Goal: Transaction & Acquisition: Purchase product/service

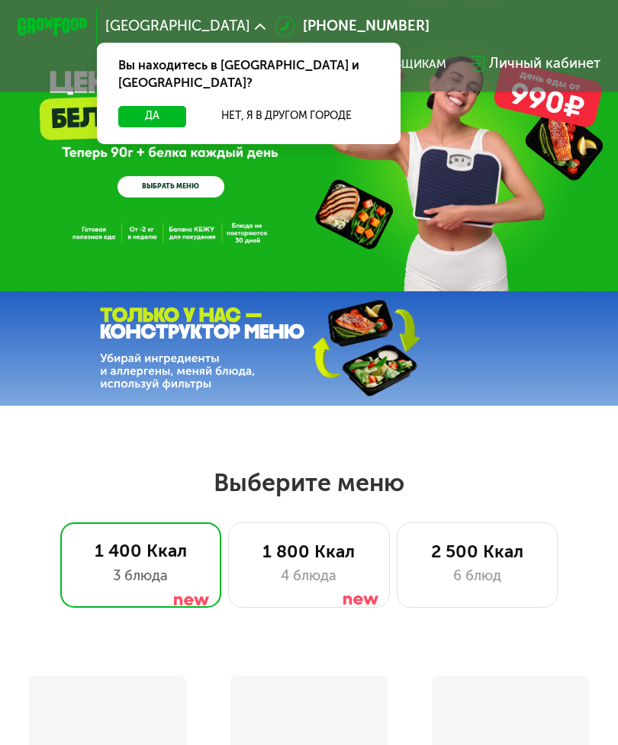
click at [130, 106] on button "Да" at bounding box center [152, 116] width 68 height 21
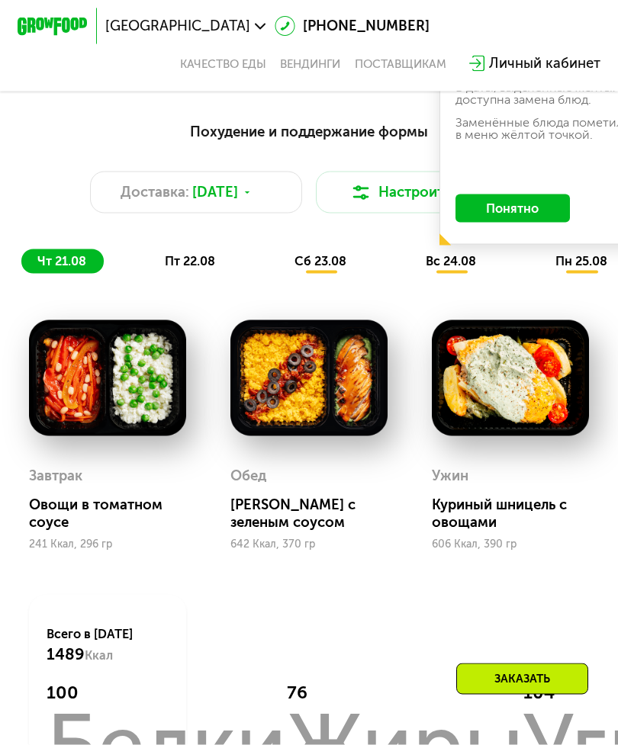
click at [547, 214] on button "Понятно" at bounding box center [512, 209] width 114 height 28
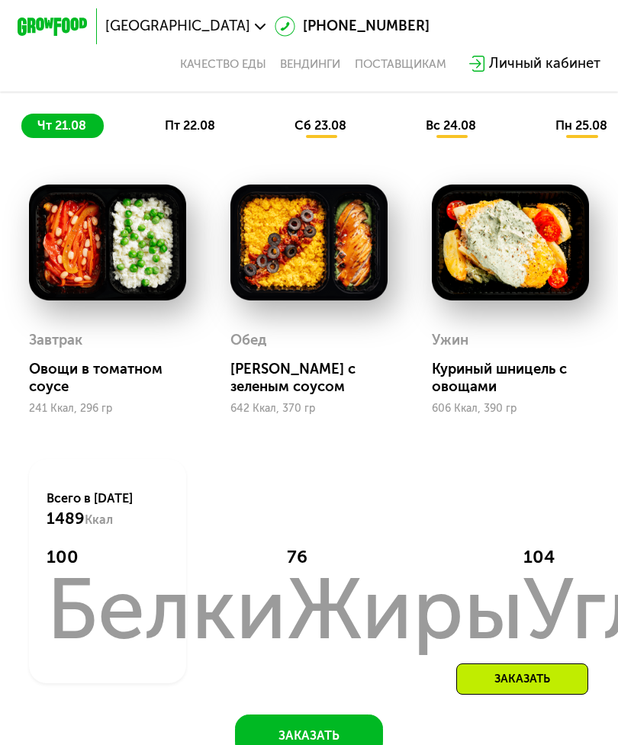
scroll to position [662, 0]
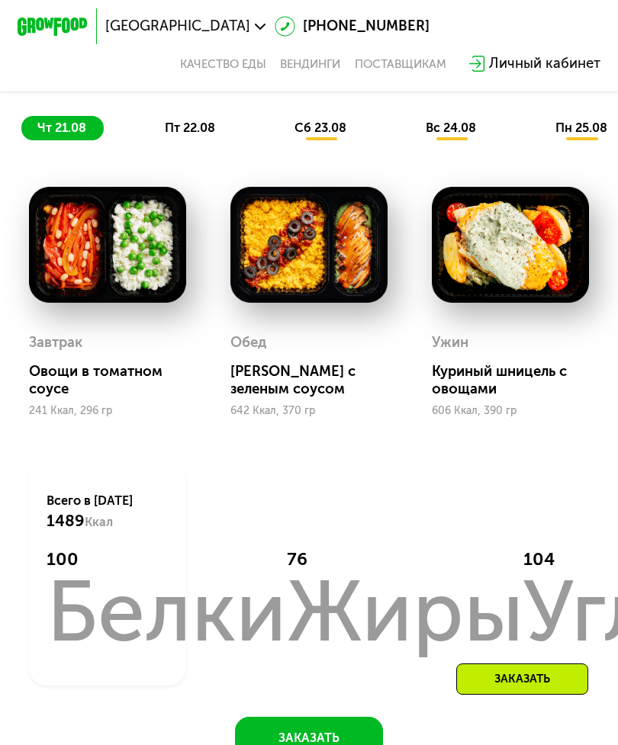
click at [178, 127] on span "пт 22.08" at bounding box center [190, 128] width 50 height 14
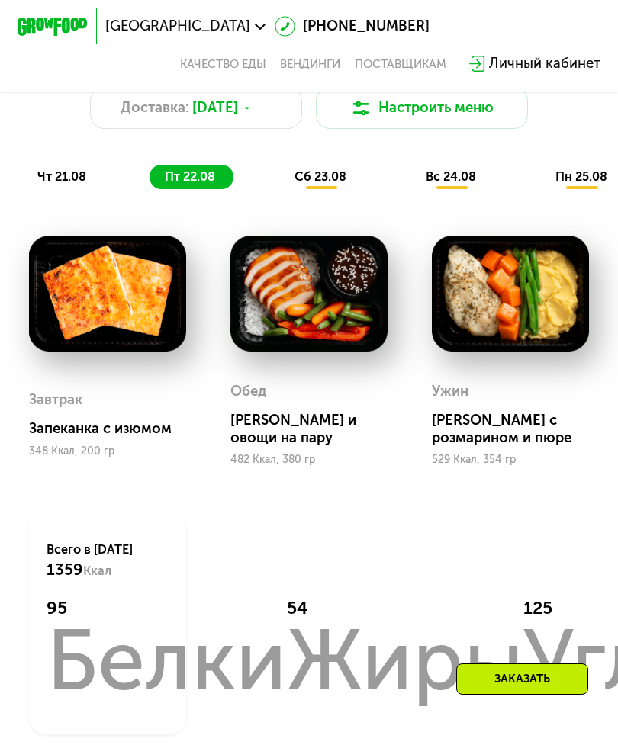
scroll to position [612, 0]
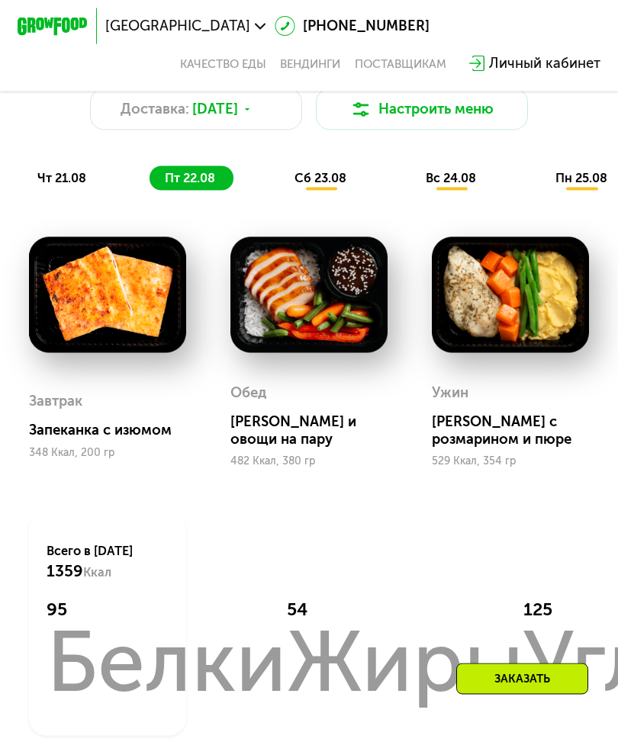
click at [319, 175] on span "сб 23.08" at bounding box center [320, 178] width 52 height 14
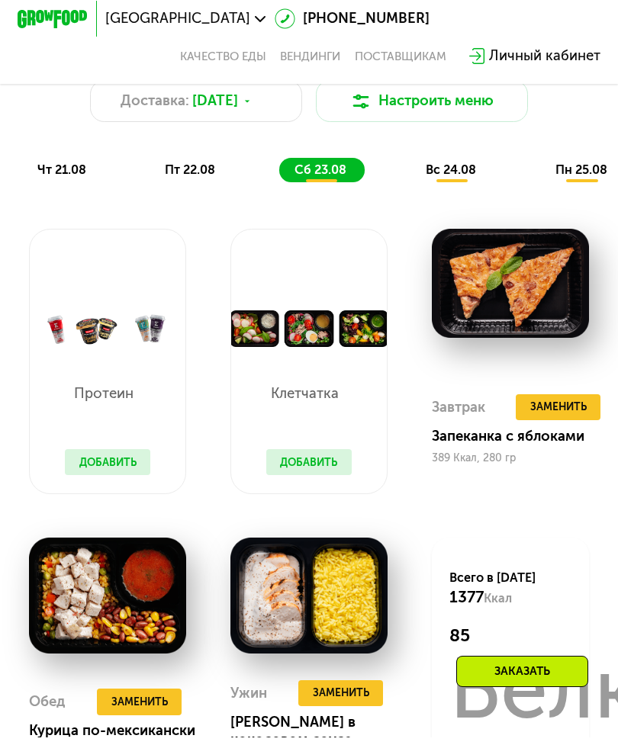
scroll to position [624, 0]
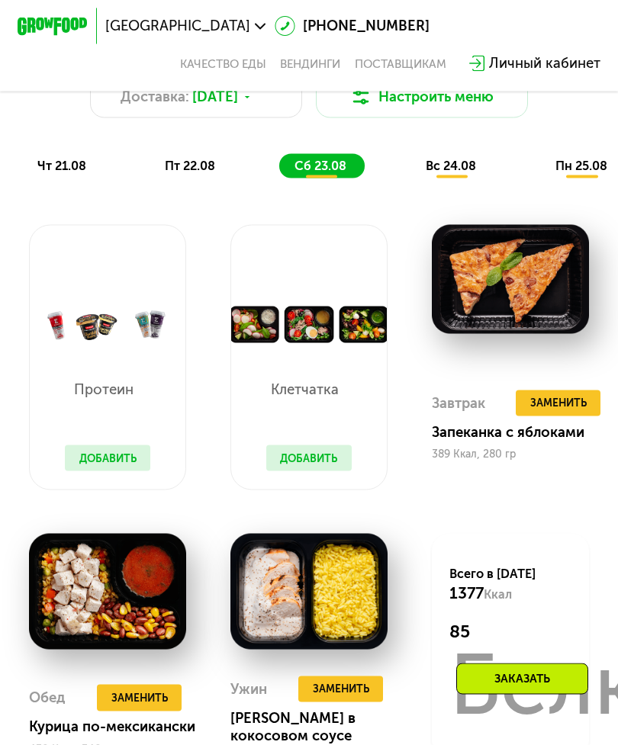
click at [65, 378] on div "Протеин Добавить" at bounding box center [107, 416] width 121 height 146
click at [82, 459] on button "Добавить" at bounding box center [107, 459] width 85 height 27
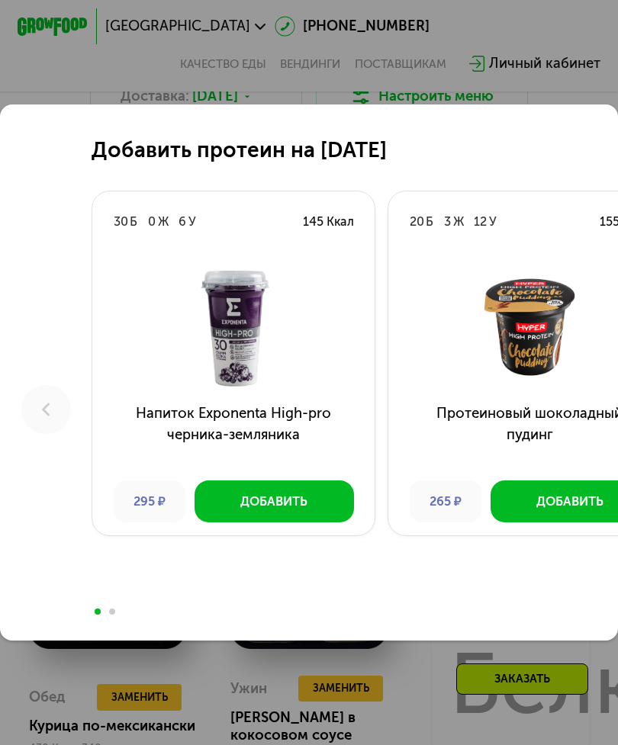
click at [92, 460] on div "30 Б 0 Ж 6 У 145 Ккал Напиток Exponenta High-pro черника-земляника 295 ₽ Добави…" at bounding box center [234, 364] width 284 height 346
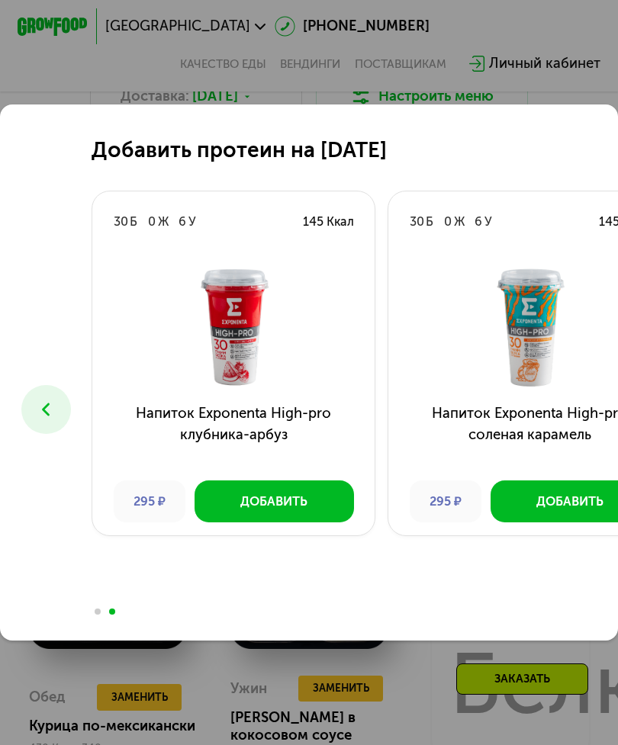
click at [69, 93] on div "Добавить протеин на [DATE] Б 0 Ж 6 У 145 Ккал Напиток Exponenta High-pro черник…" at bounding box center [309, 372] width 618 height 745
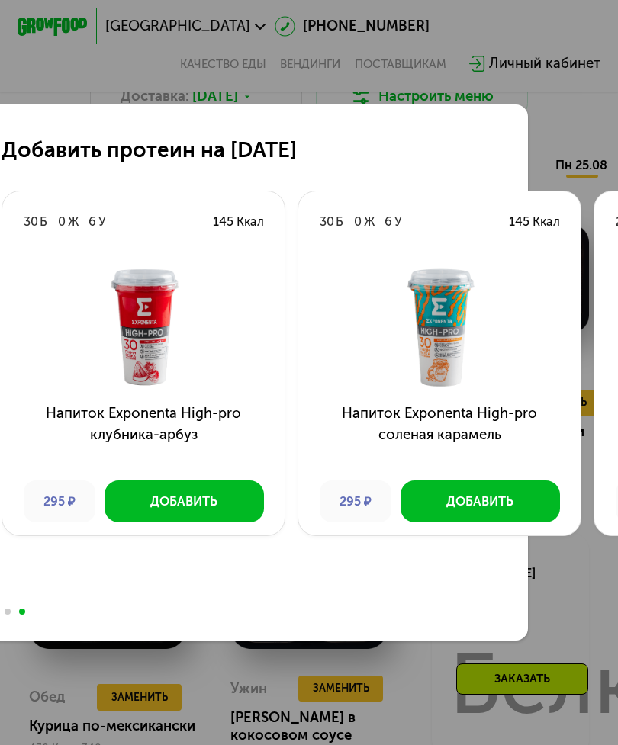
scroll to position [0, 110]
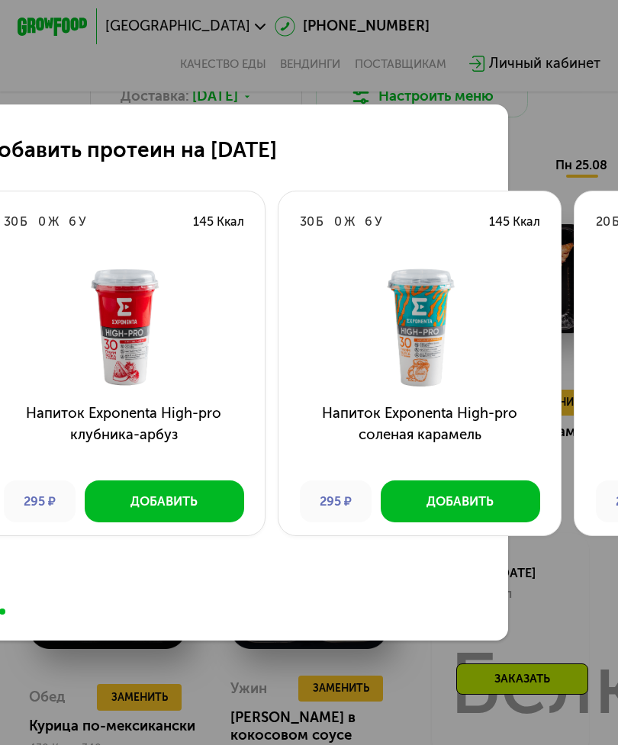
click at [142, 704] on div "Добавить протеин на [DATE] Б 0 Ж 6 У 145 Ккал Напиток Exponenta High-pro черник…" at bounding box center [309, 372] width 618 height 745
click at [148, 708] on div "Добавить протеин на [DATE] Б 0 Ж 6 У 145 Ккал Напиток Exponenta High-pro черник…" at bounding box center [309, 372] width 618 height 745
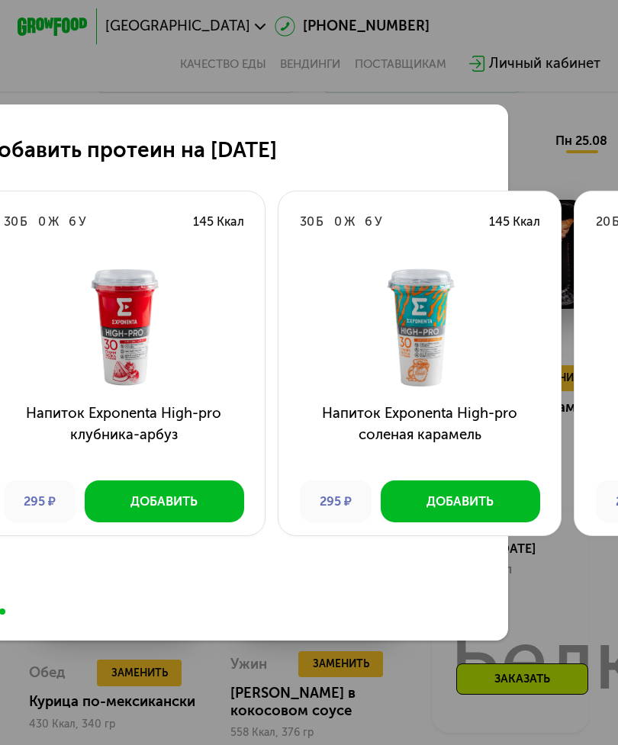
click at [541, 85] on div "Добавить протеин на [DATE] Б 0 Ж 6 У 145 Ккал Напиток Exponenta High-pro черник…" at bounding box center [309, 372] width 618 height 745
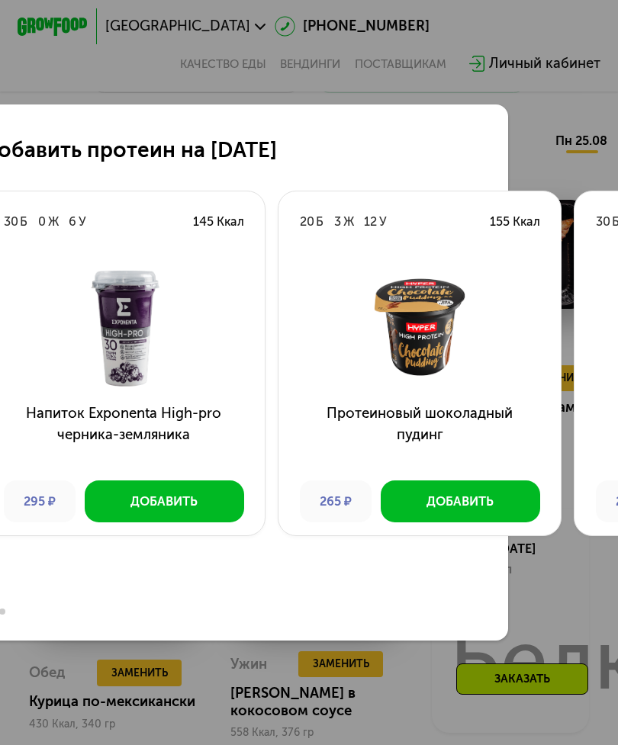
click at [491, 69] on div "Добавить протеин на [DATE] Б 0 Ж 6 У 145 Ккал Напиток Exponenta High-pro черник…" at bounding box center [309, 372] width 618 height 745
click at [536, 43] on div "Добавить протеин на [DATE] Б 0 Ж 6 У 145 Ккал Напиток Exponenta High-pro черник…" at bounding box center [309, 372] width 618 height 745
click at [58, 695] on div "Добавить протеин на [DATE] Б 0 Ж 6 У 145 Ккал Напиток Exponenta High-pro черник…" at bounding box center [309, 372] width 618 height 745
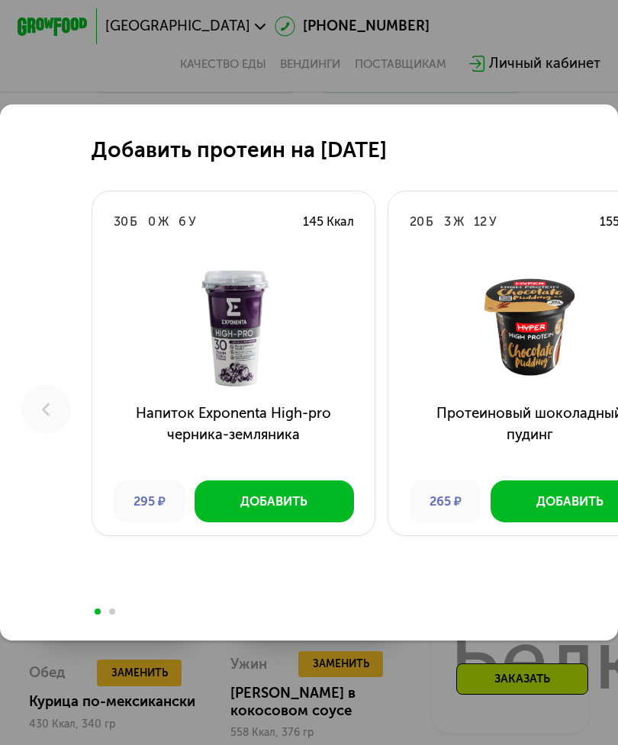
scroll to position [0, 0]
click at [53, 696] on div "Добавить протеин на [DATE] Б 0 Ж 6 У 145 Ккал Напиток Exponenta High-pro черник…" at bounding box center [309, 372] width 618 height 745
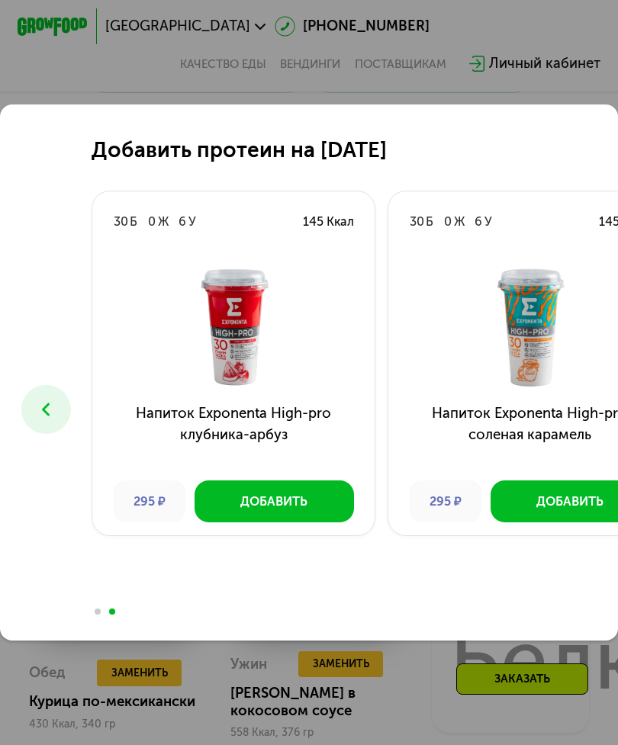
click at [122, 710] on div "Добавить протеин на [DATE] Б 0 Ж 6 У 145 Ккал Напиток Exponenta High-pro черник…" at bounding box center [309, 372] width 618 height 745
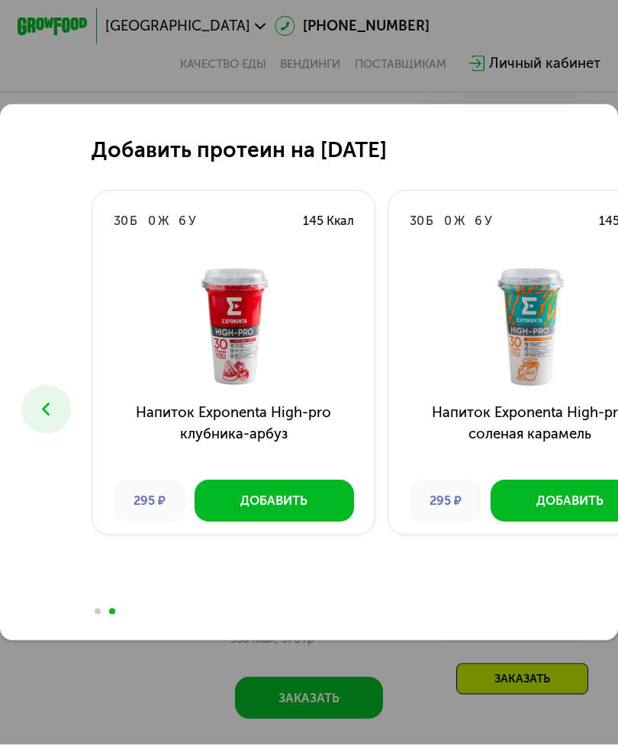
scroll to position [743, 0]
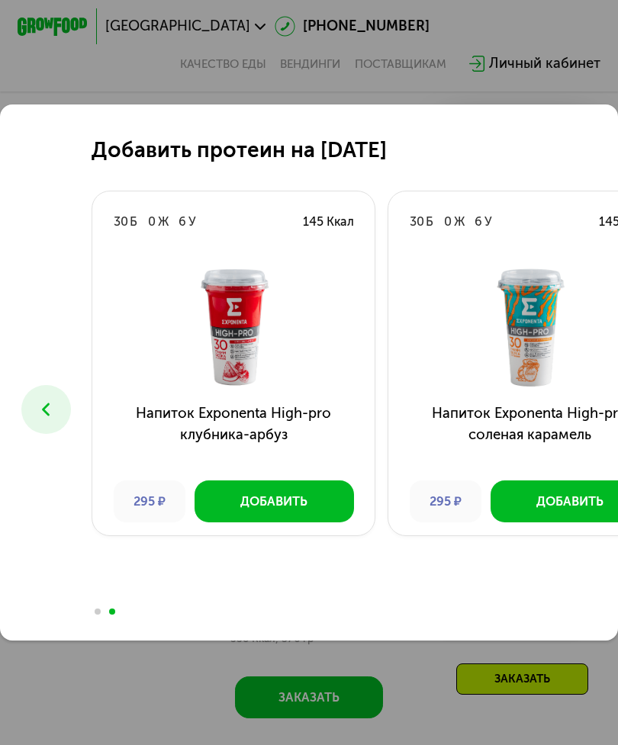
click at [118, 722] on div "Добавить протеин на [DATE] Б 0 Ж 6 У 145 Ккал Напиток Exponenta High-pro черник…" at bounding box center [309, 372] width 618 height 745
click at [550, 112] on div "Добавить протеин на [DATE] Б 0 Ж 6 У 145 Ккал Напиток Exponenta High-pro черник…" at bounding box center [309, 372] width 618 height 745
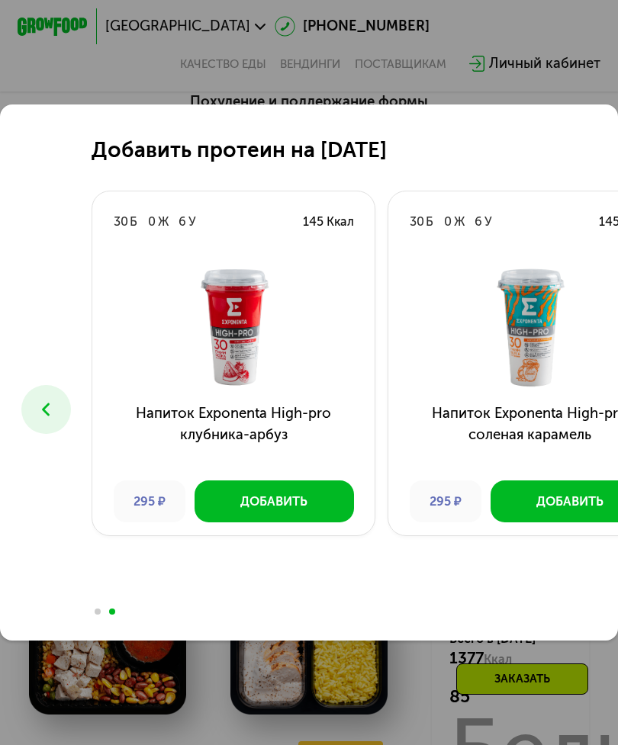
scroll to position [549, 0]
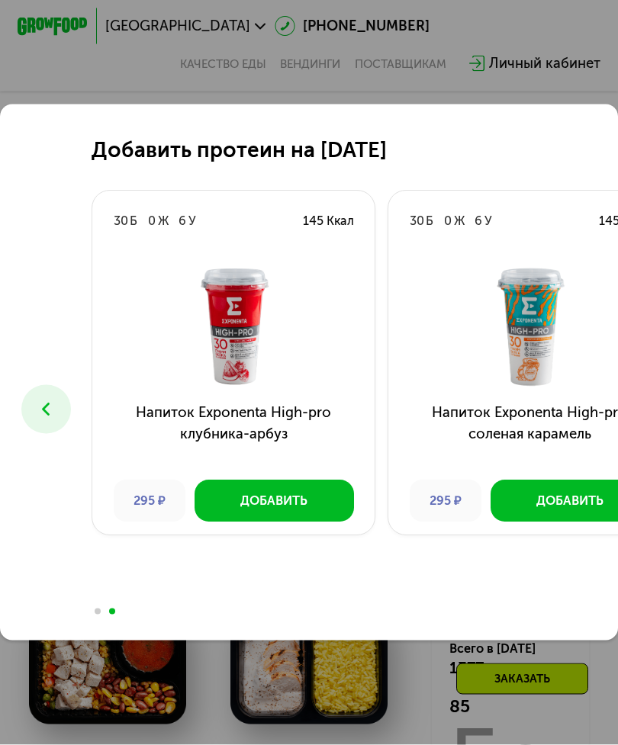
click at [230, 504] on button "Добавить" at bounding box center [274, 502] width 159 height 43
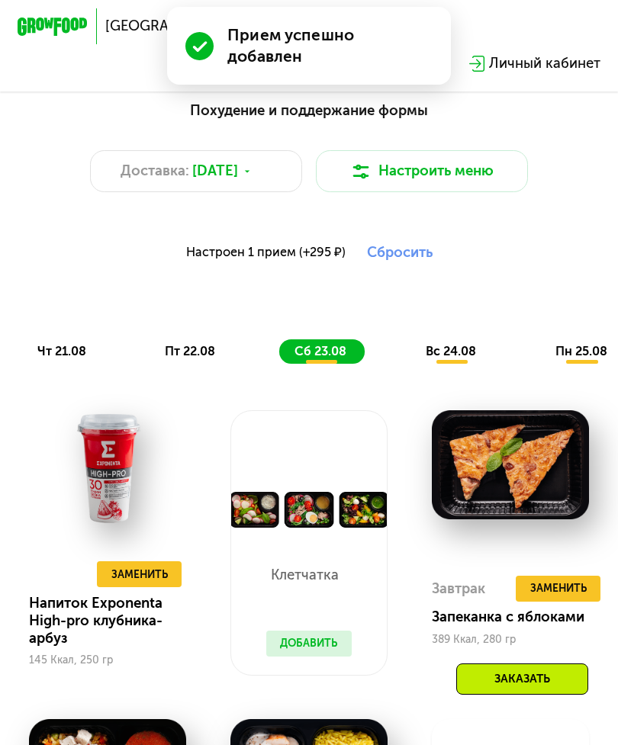
click at [287, 639] on button "Добавить" at bounding box center [308, 644] width 85 height 27
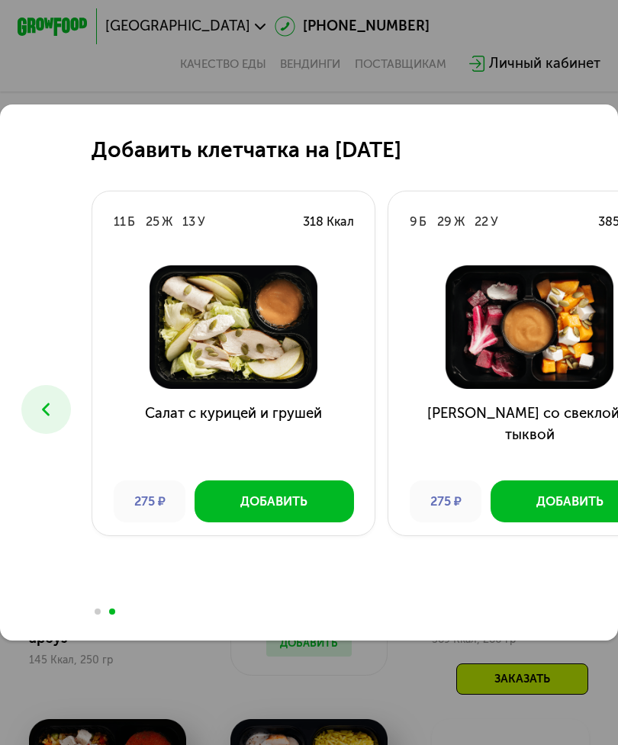
click at [545, 65] on div "Добавить клетчатка на [DATE] 7 Б 10 Ж 5 У 140 Ккал Салат с моцареллой и песто 3…" at bounding box center [309, 372] width 618 height 745
click at [214, 487] on button "Добавить" at bounding box center [274, 502] width 159 height 43
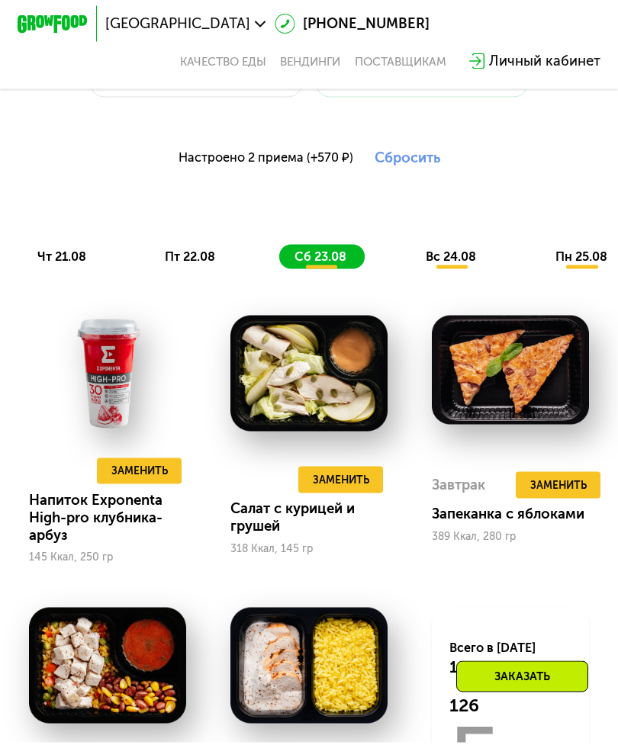
scroll to position [646, 0]
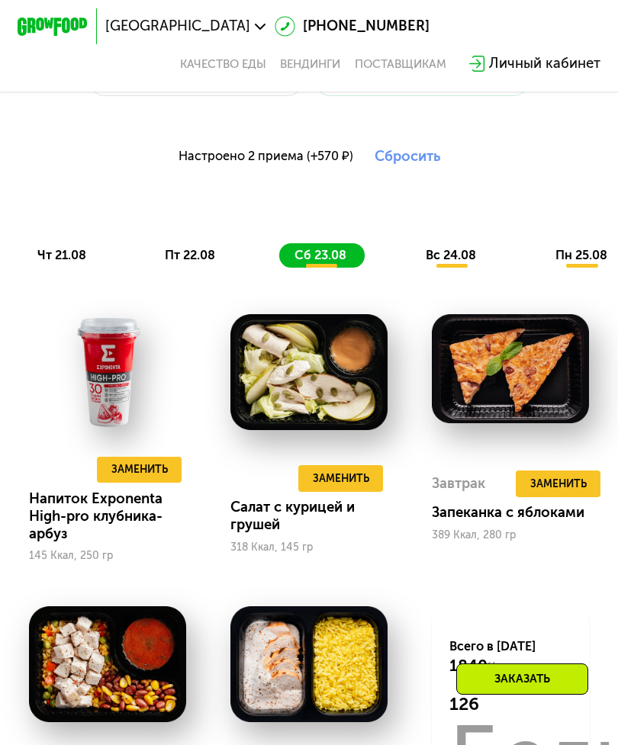
click at [468, 259] on span "вс 24.08" at bounding box center [451, 255] width 50 height 14
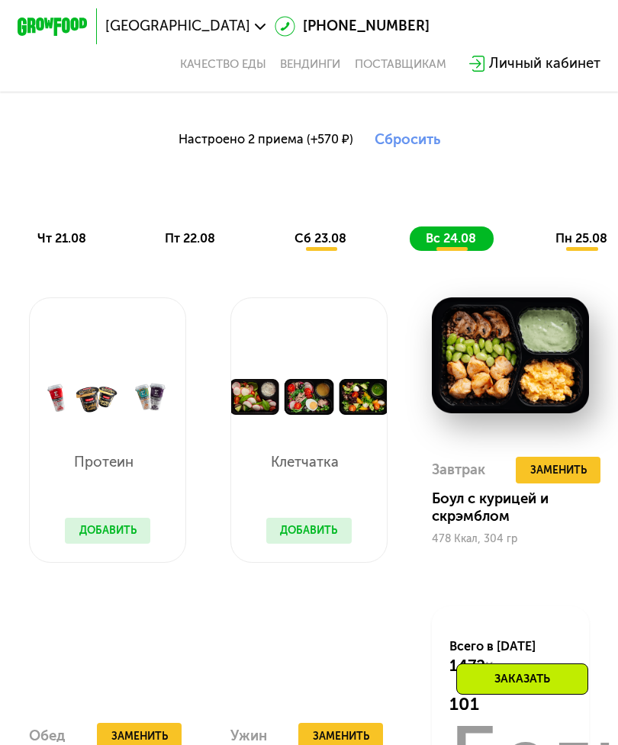
scroll to position [660, 0]
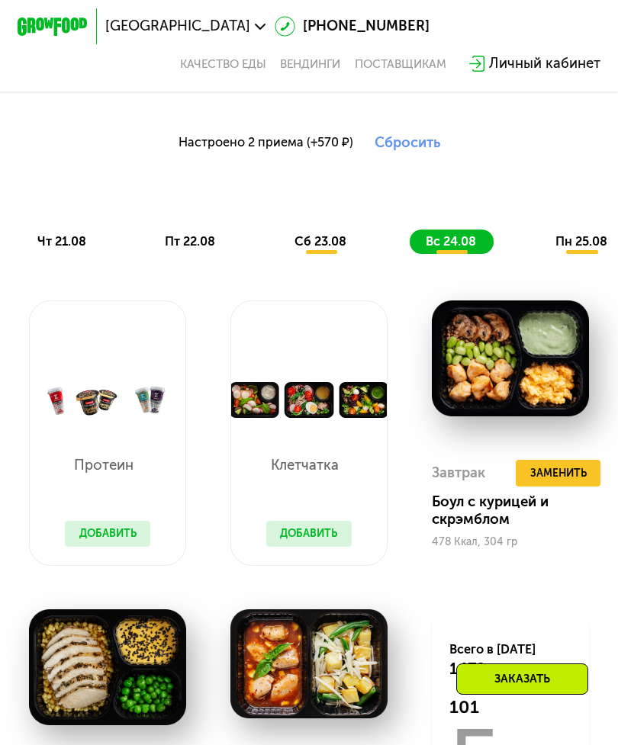
click at [558, 246] on span "пн 25.08" at bounding box center [581, 241] width 52 height 14
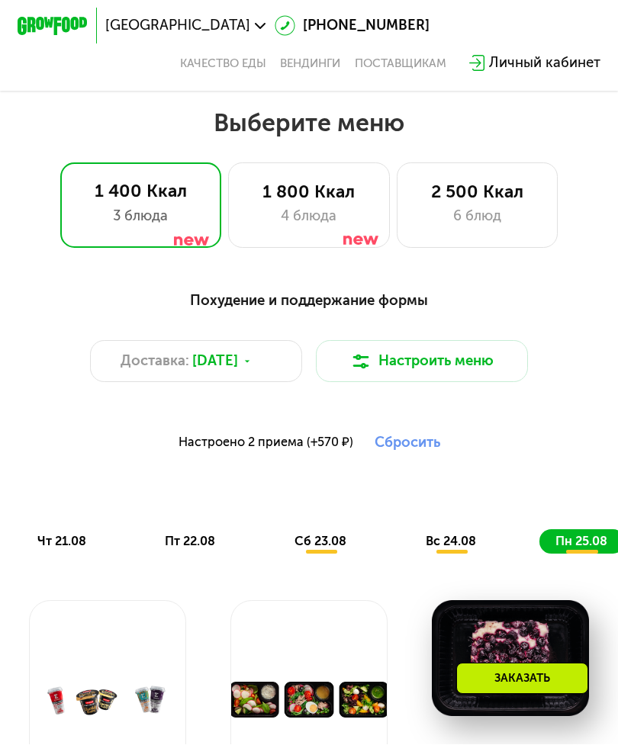
scroll to position [361, 0]
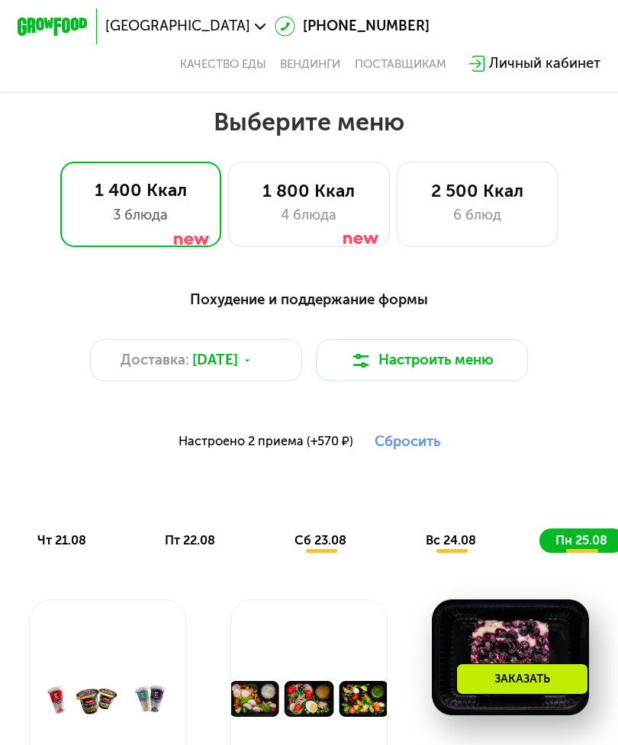
click at [505, 217] on div "6 блюд" at bounding box center [477, 215] width 124 height 21
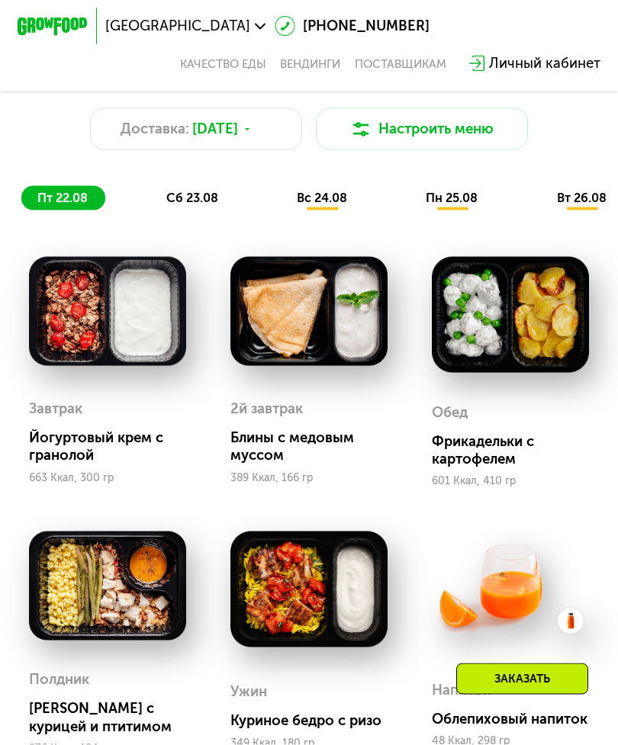
scroll to position [565, 0]
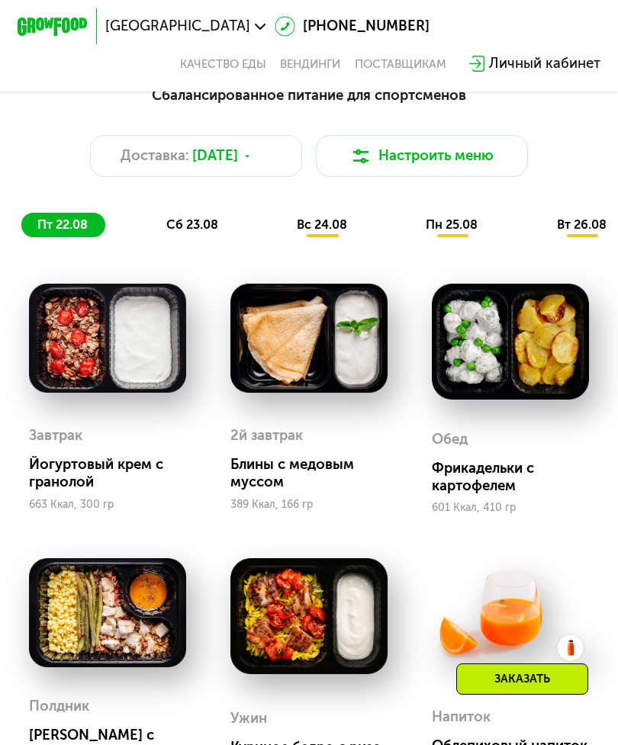
click at [169, 224] on span "сб 23.08" at bounding box center [192, 224] width 52 height 14
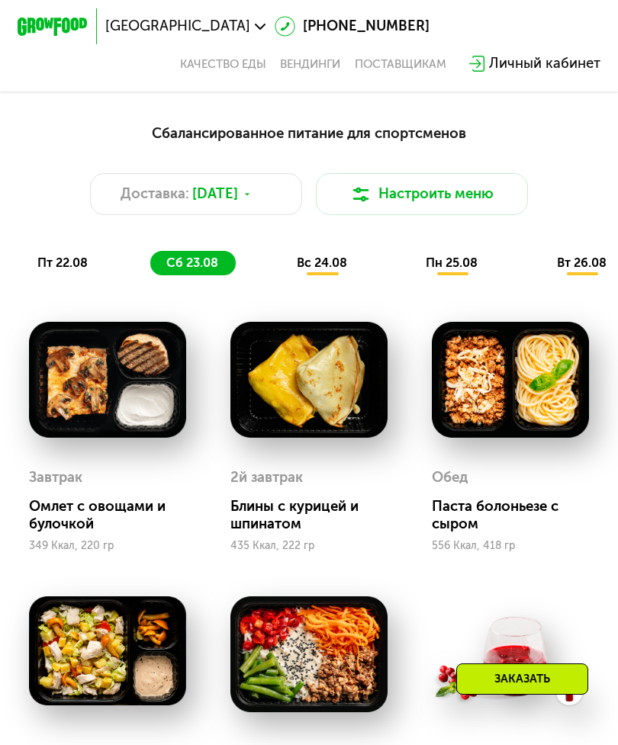
scroll to position [528, 0]
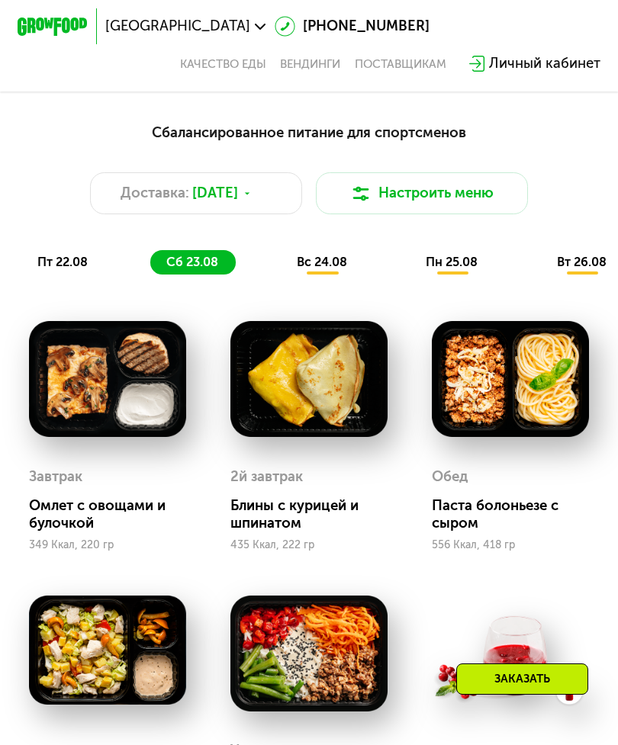
click at [410, 271] on div "вс 24.08" at bounding box center [452, 262] width 85 height 24
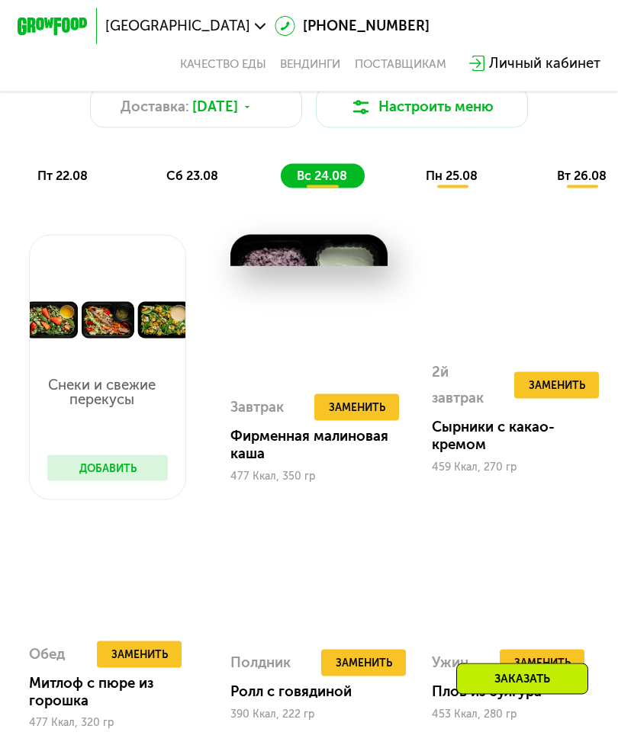
scroll to position [608, 0]
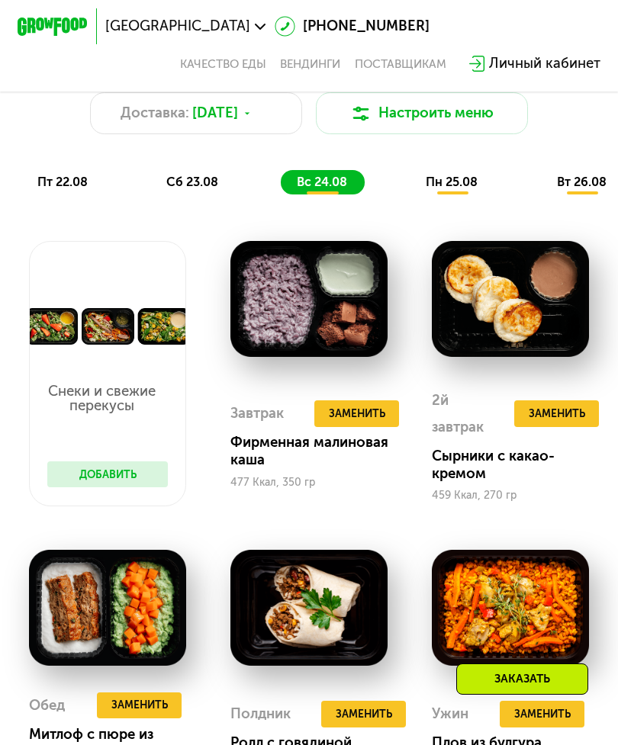
click at [449, 183] on span "пн 25.08" at bounding box center [452, 182] width 52 height 14
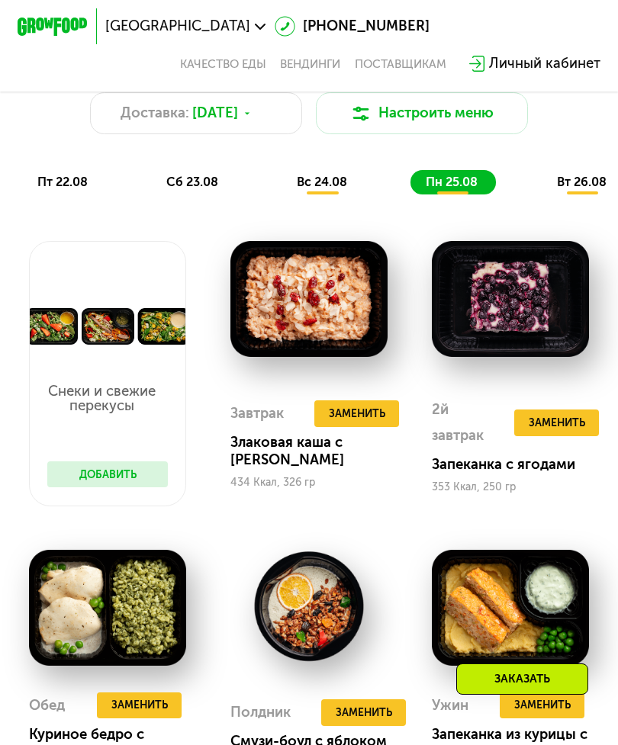
click at [105, 462] on button "Добавить" at bounding box center [107, 475] width 121 height 27
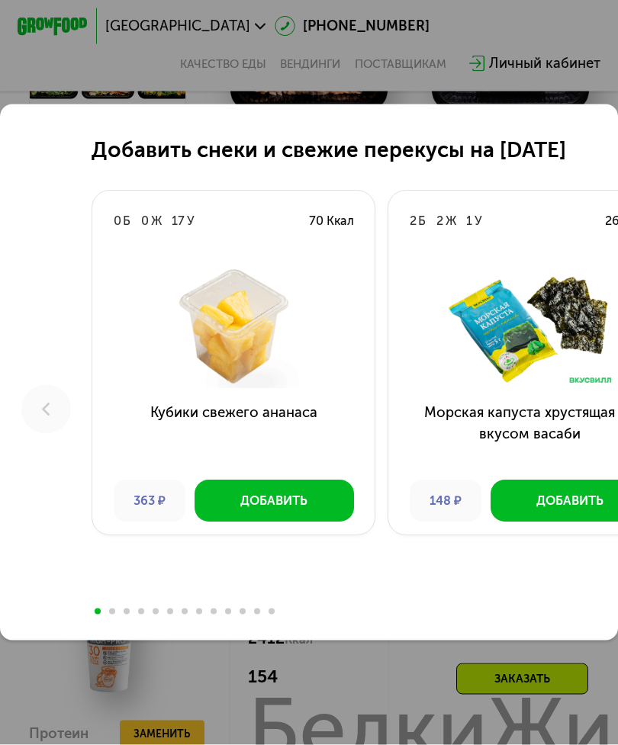
scroll to position [854, 0]
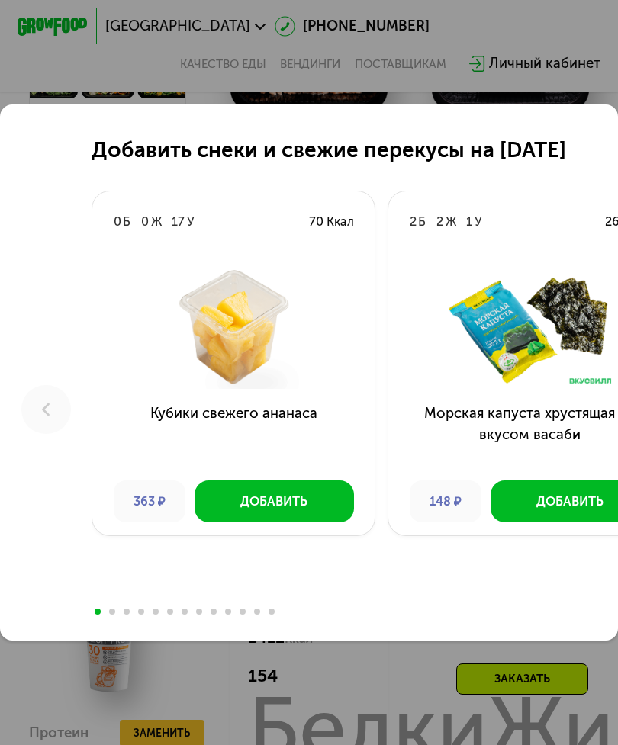
click at [200, 519] on button "Добавить" at bounding box center [274, 502] width 159 height 43
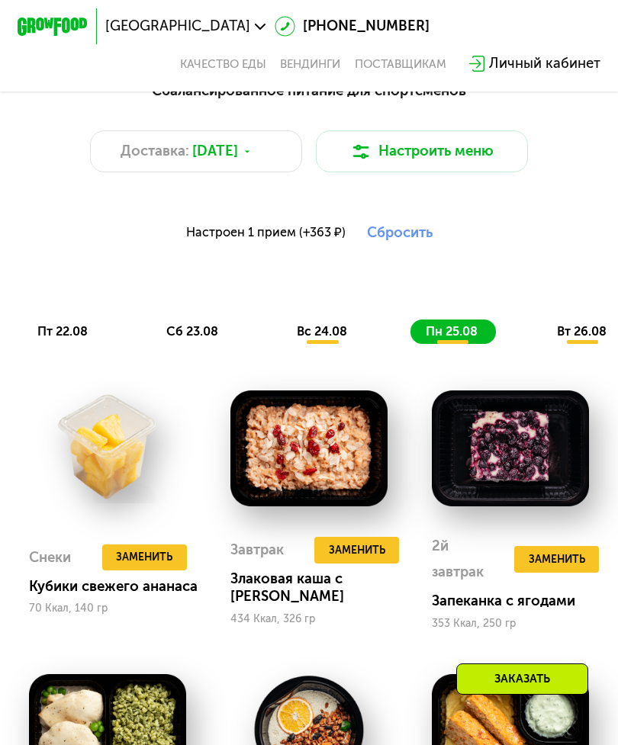
scroll to position [571, 0]
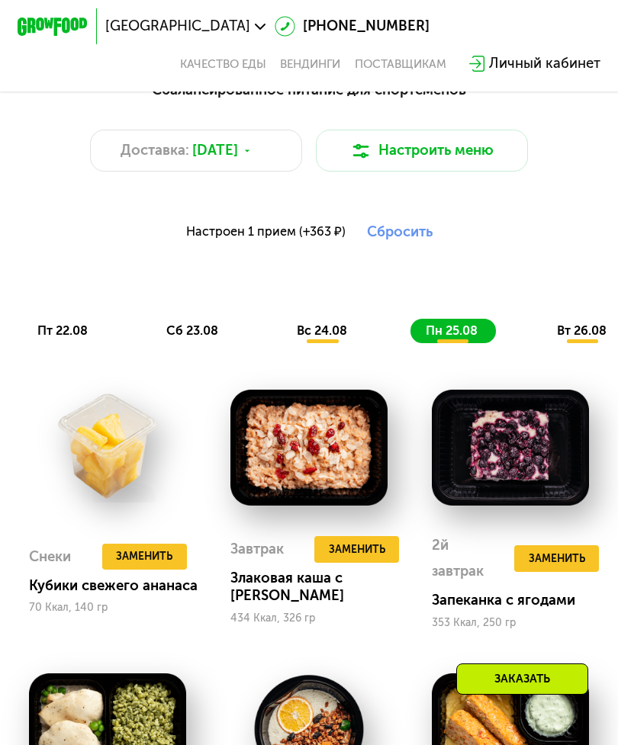
click at [562, 331] on span "вт 26.08" at bounding box center [582, 330] width 50 height 14
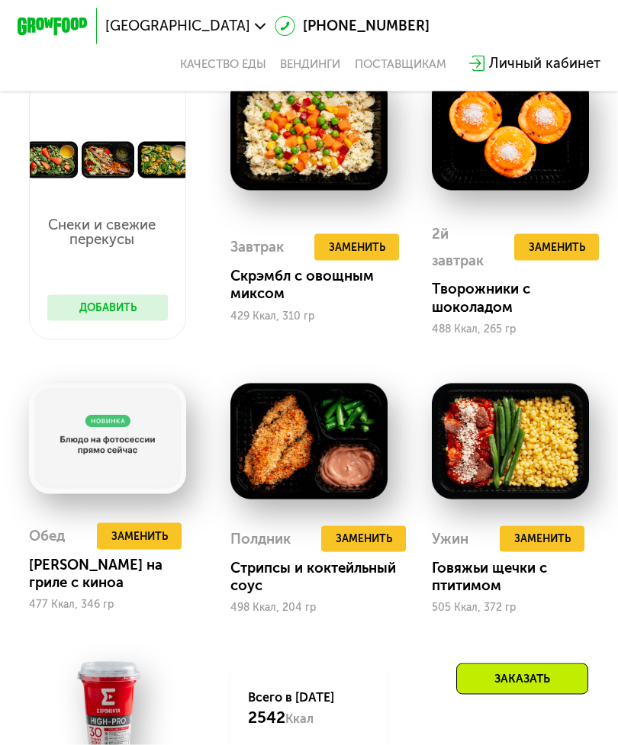
scroll to position [887, 0]
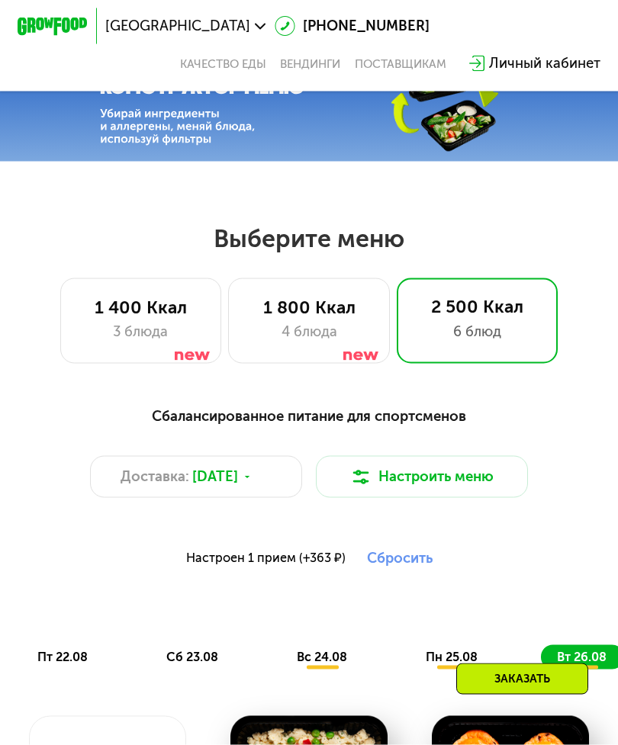
click at [247, 323] on div "4 блюда" at bounding box center [309, 332] width 124 height 21
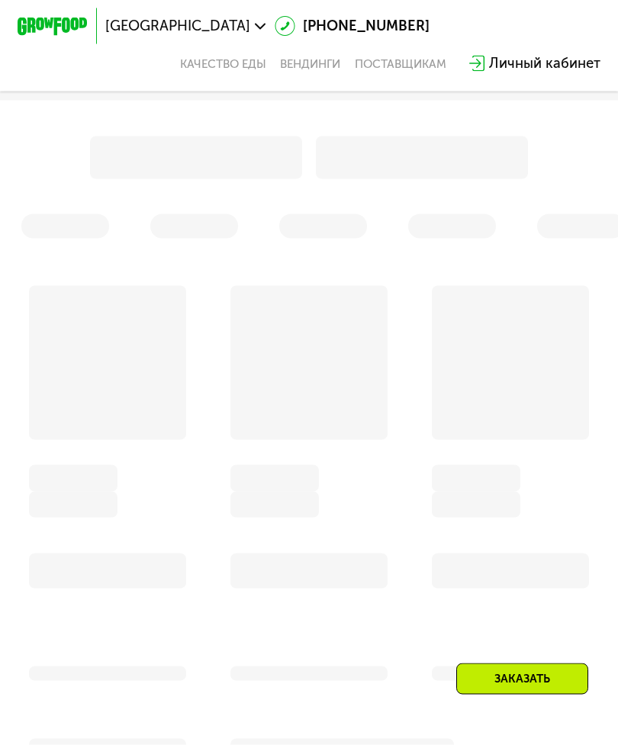
scroll to position [619, 0]
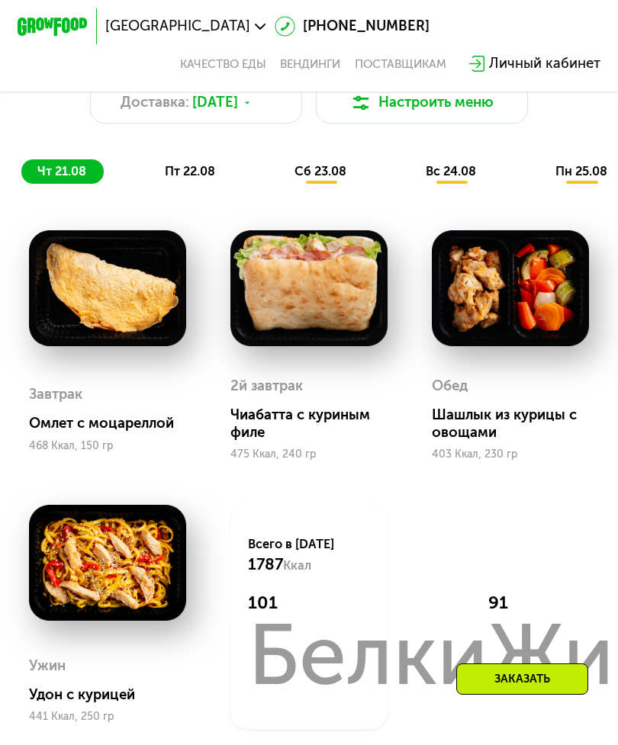
click at [180, 167] on span "пт 22.08" at bounding box center [190, 171] width 50 height 14
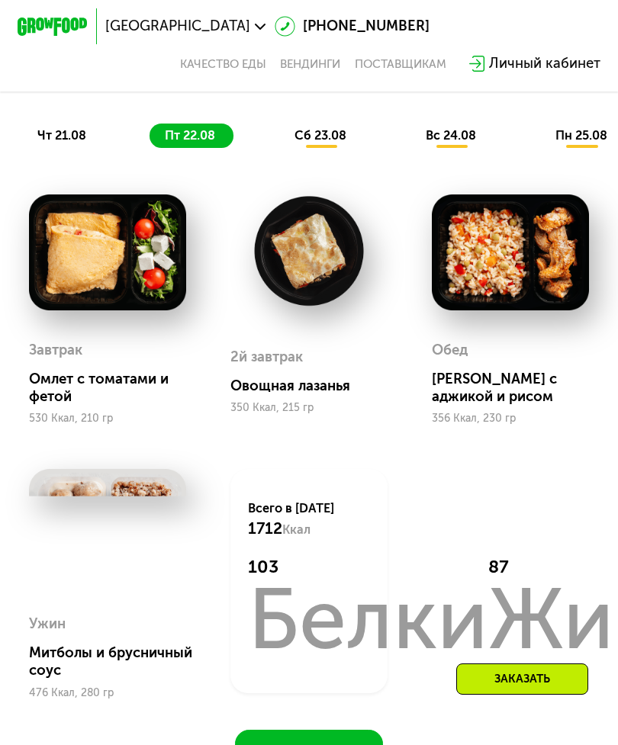
scroll to position [658, 0]
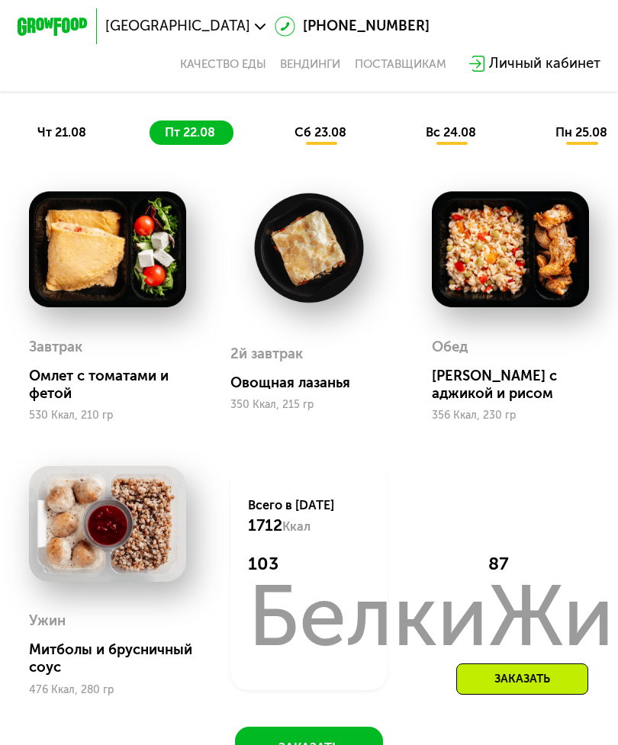
click at [333, 135] on span "сб 23.08" at bounding box center [320, 132] width 52 height 14
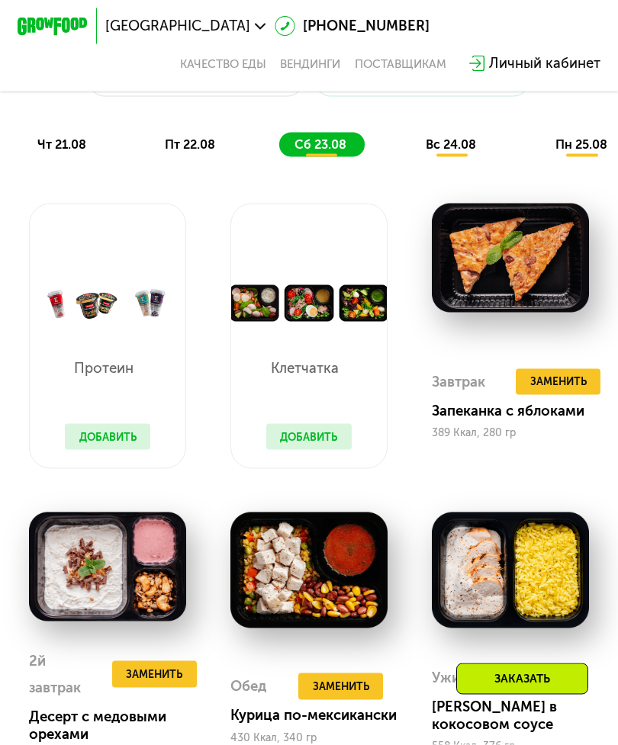
scroll to position [642, 0]
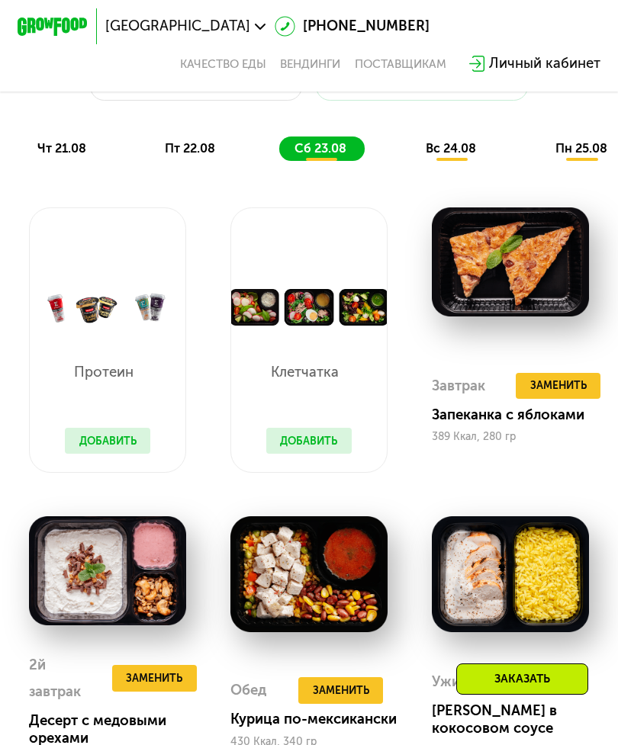
click at [539, 158] on div "вс 24.08" at bounding box center [581, 149] width 85 height 24
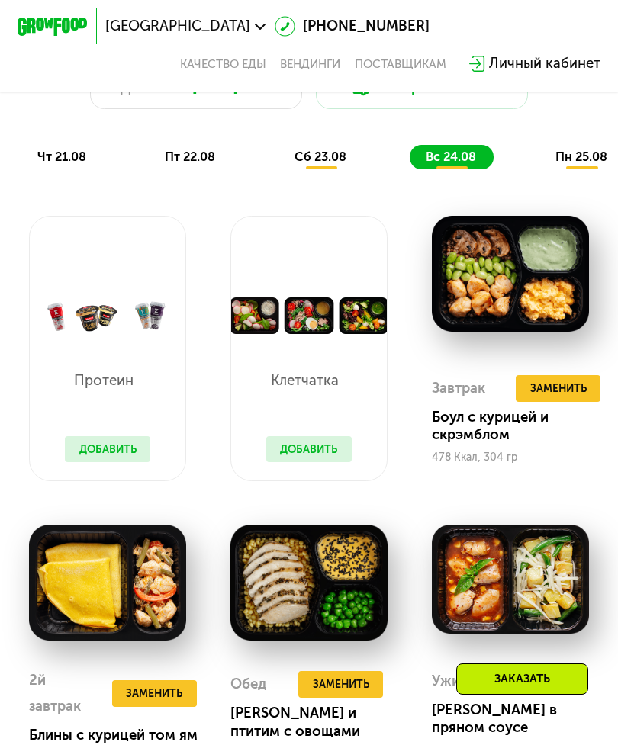
scroll to position [605, 0]
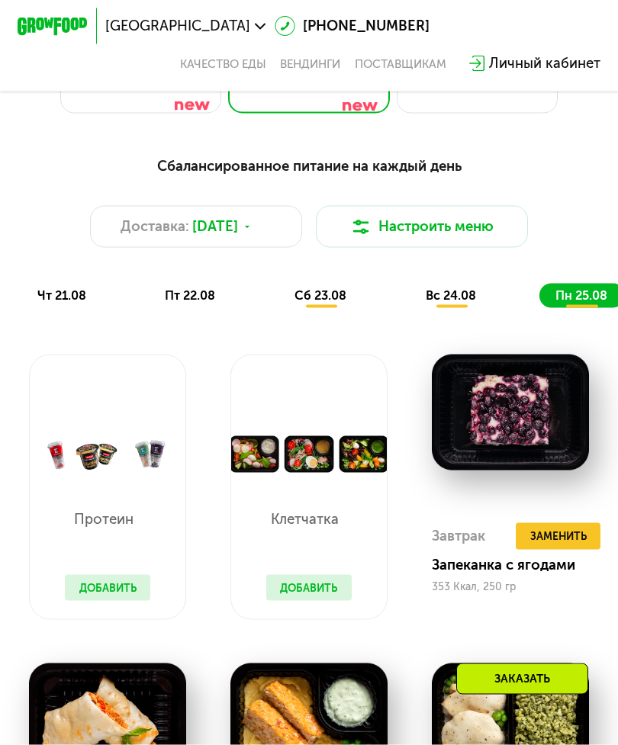
scroll to position [484, 0]
